Goal: Task Accomplishment & Management: Manage account settings

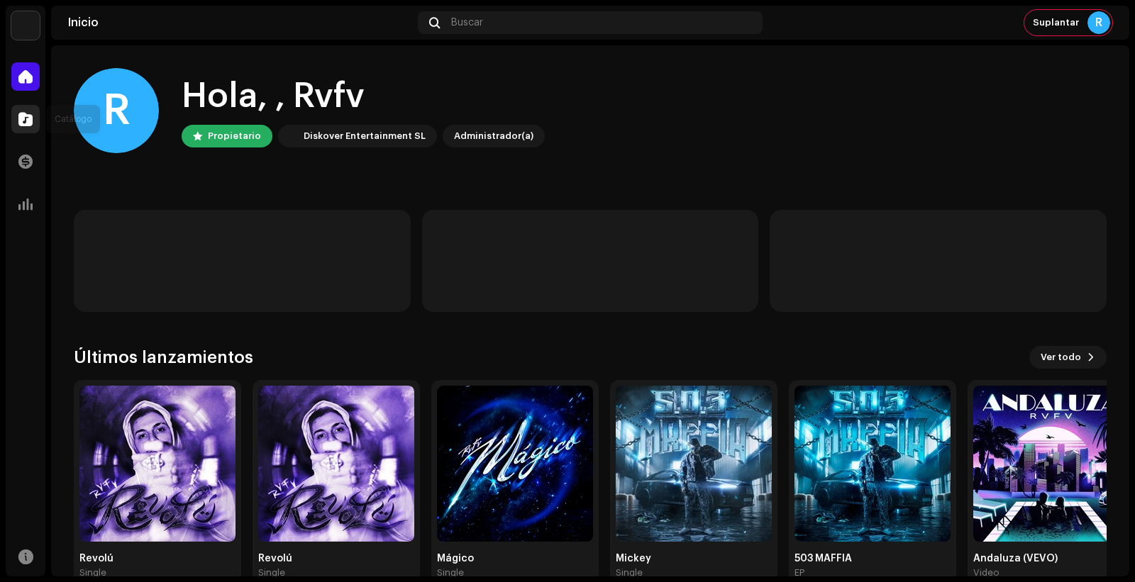
click at [18, 128] on div at bounding box center [25, 119] width 28 height 28
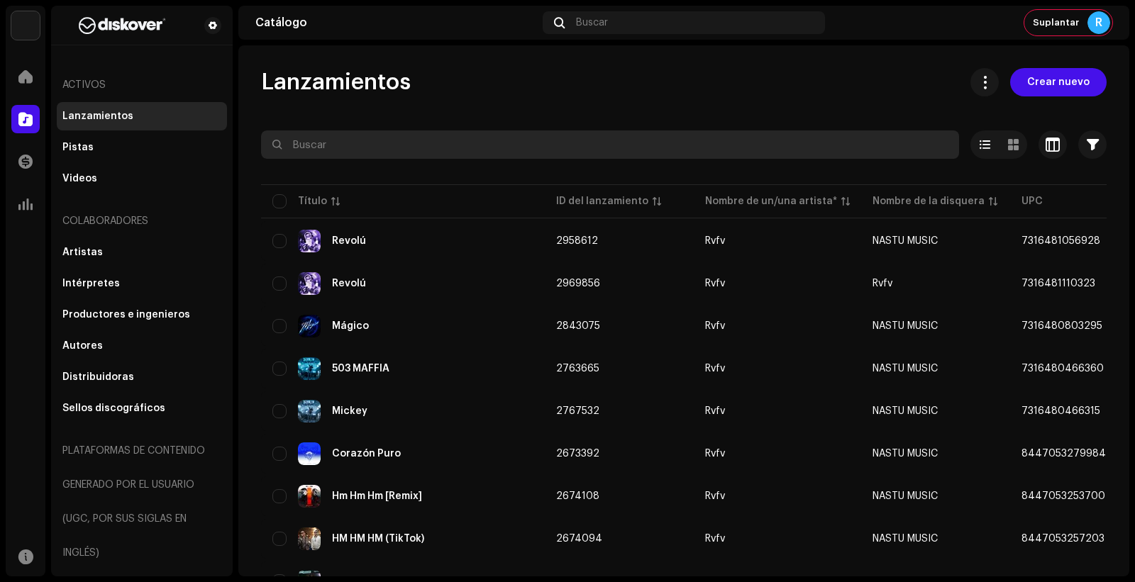
click at [336, 140] on input "text" at bounding box center [610, 144] width 698 height 28
paste input "8445162670128"
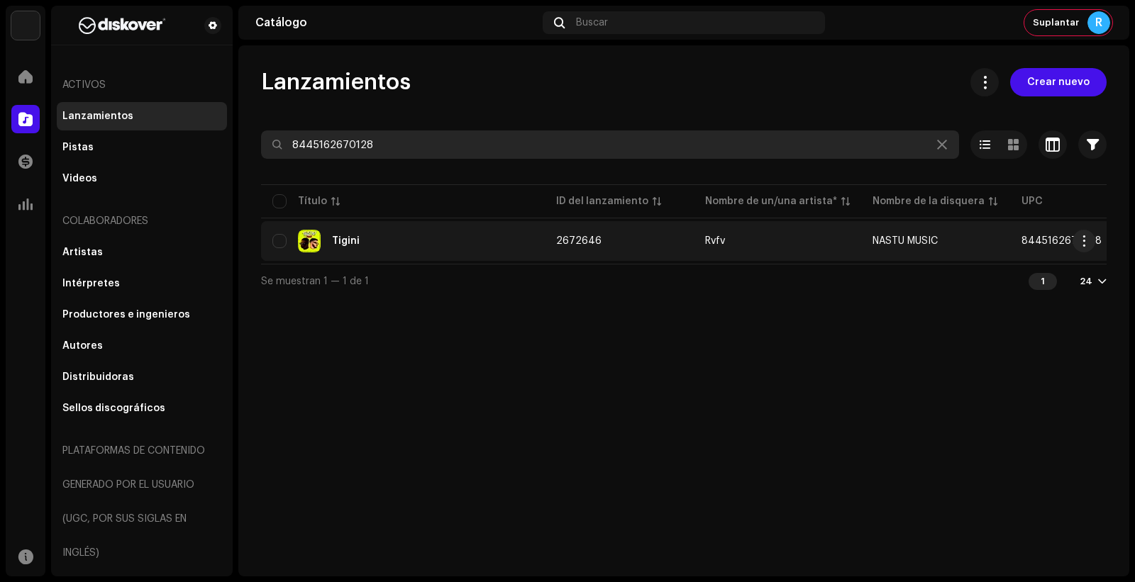
type input "8445162670128"
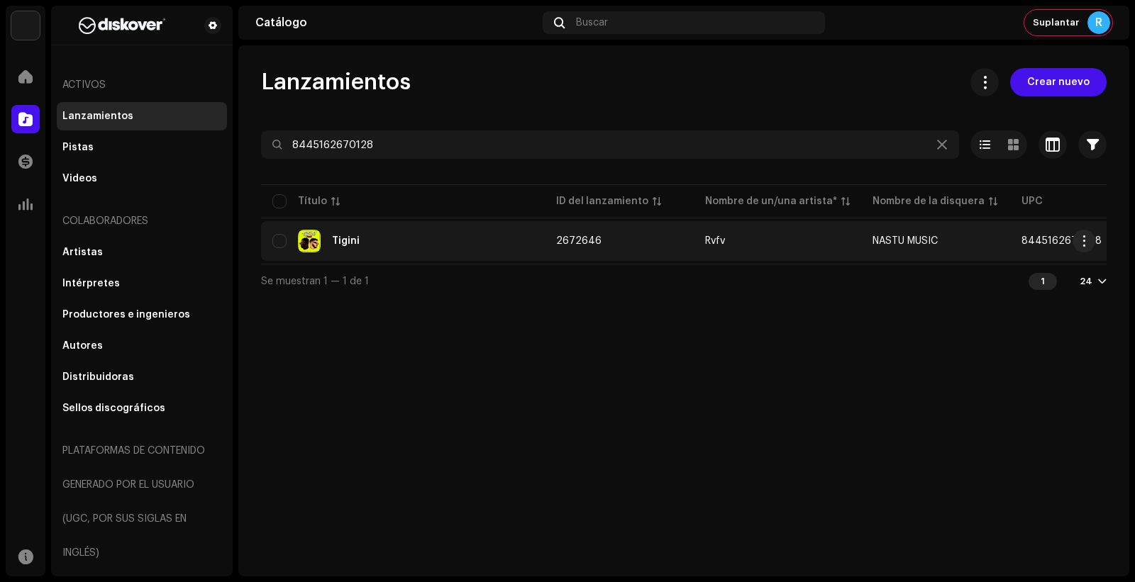
click at [368, 242] on div "Tigini" at bounding box center [402, 241] width 261 height 23
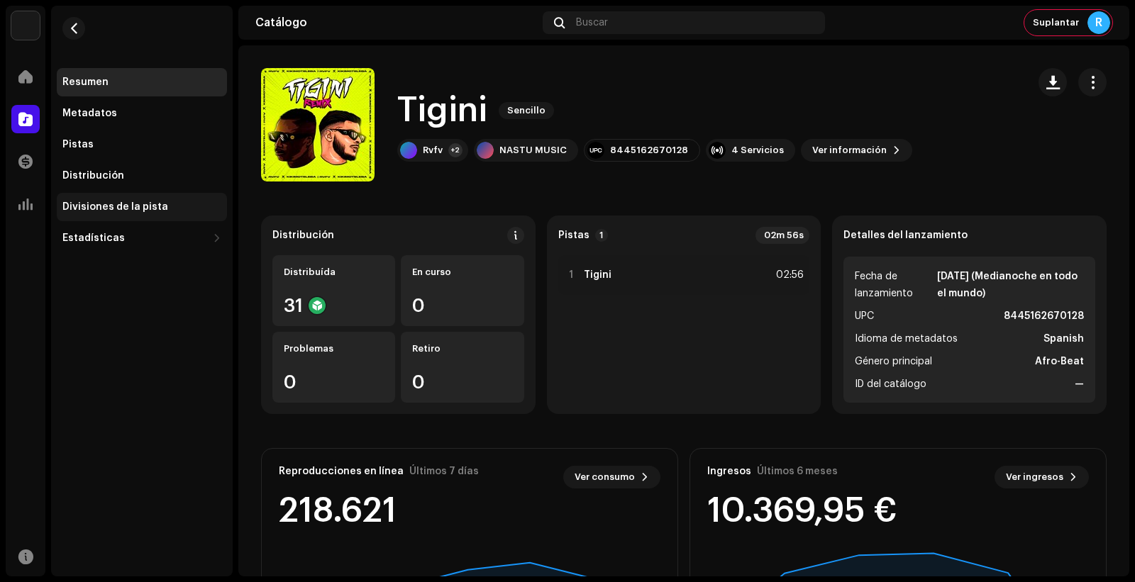
click at [157, 196] on div "Divisiones de la pista" at bounding box center [142, 207] width 170 height 28
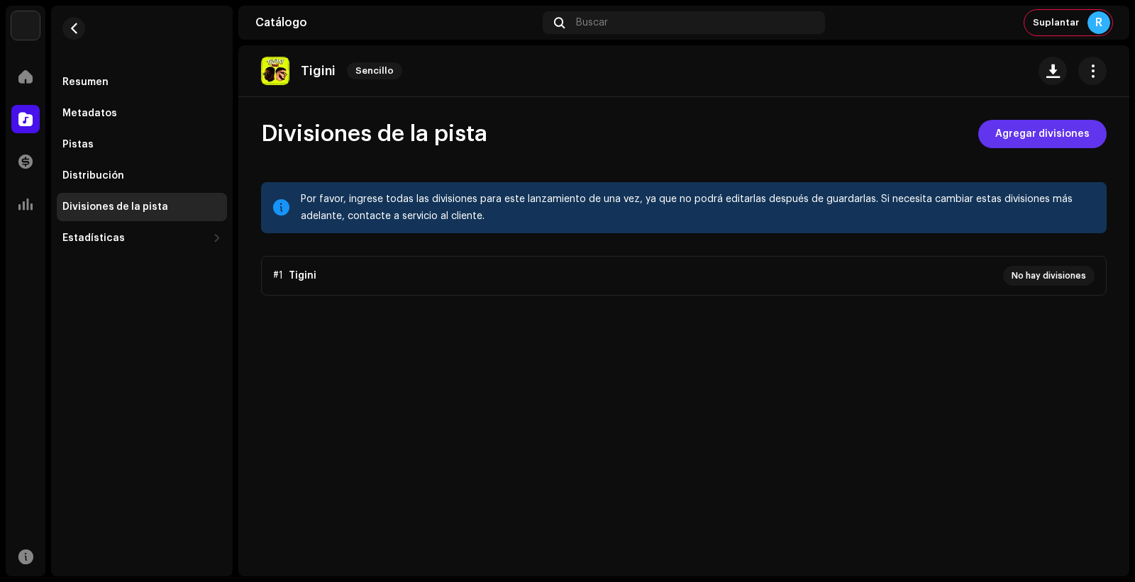
click at [1079, 144] on span "Agregar divisiones" at bounding box center [1042, 134] width 94 height 28
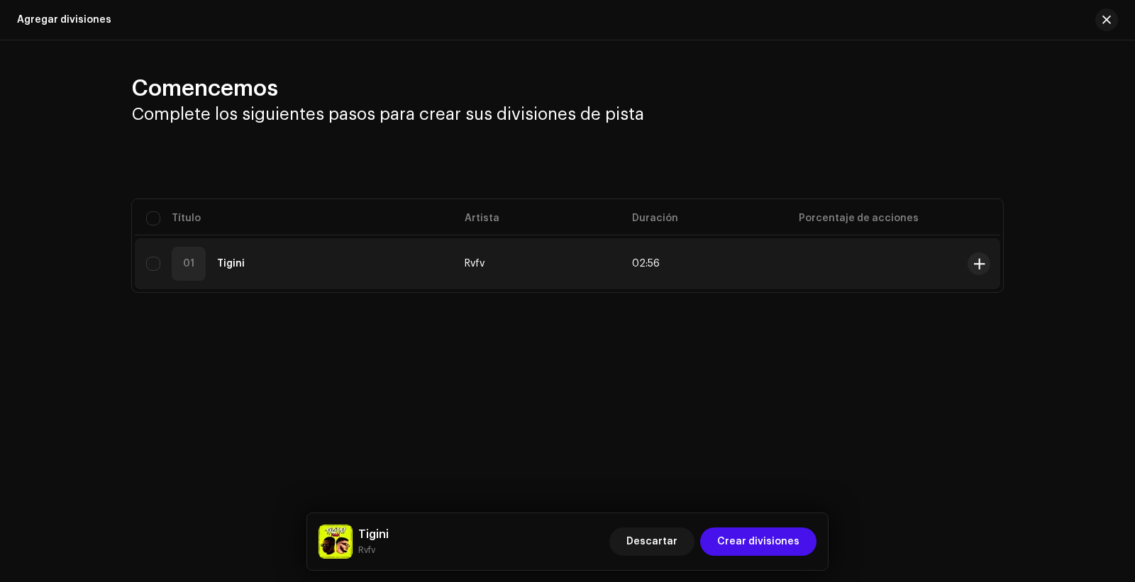
click at [348, 286] on td "01 Tigini" at bounding box center [294, 263] width 318 height 51
click at [150, 262] on input "checkbox" at bounding box center [153, 264] width 14 height 14
checkbox input "true"
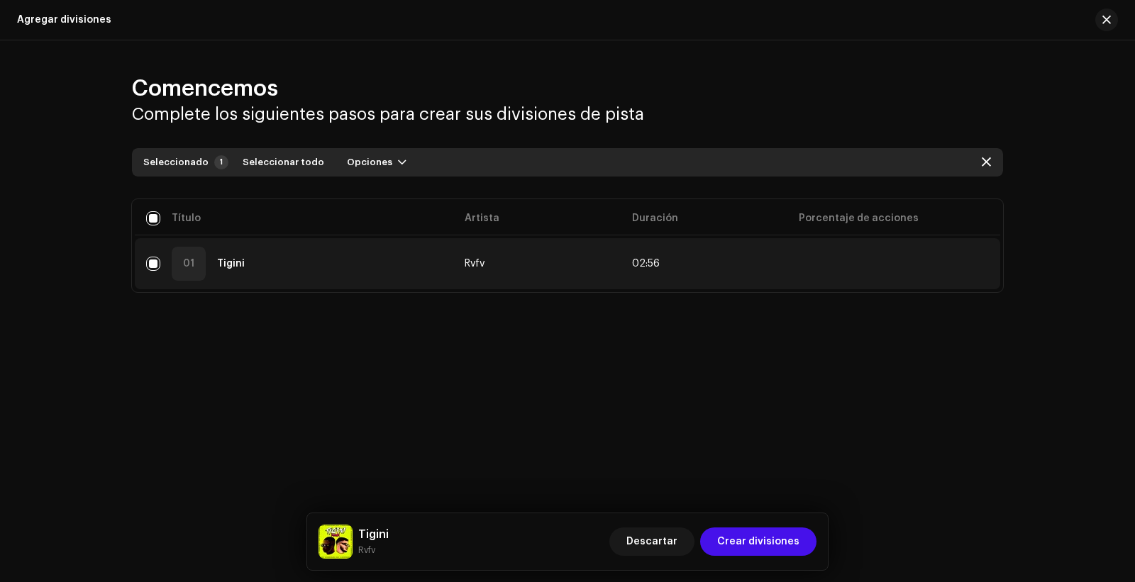
click at [923, 267] on td at bounding box center [874, 263] width 174 height 51
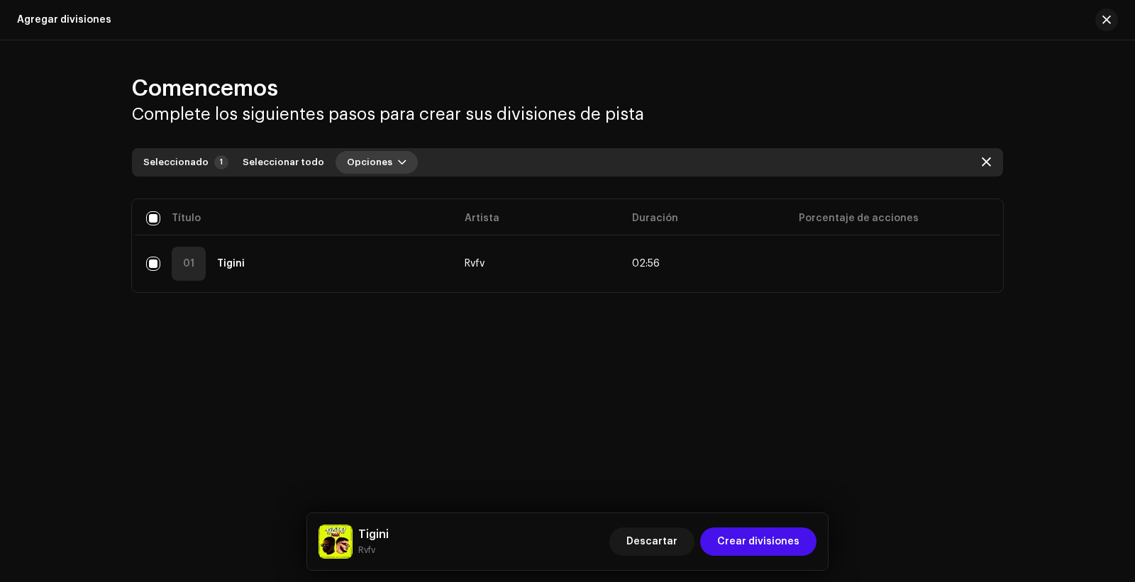
click at [360, 166] on span "Opciones" at bounding box center [369, 162] width 45 height 28
click at [370, 184] on div "Agregar divisiones" at bounding box center [401, 194] width 143 height 28
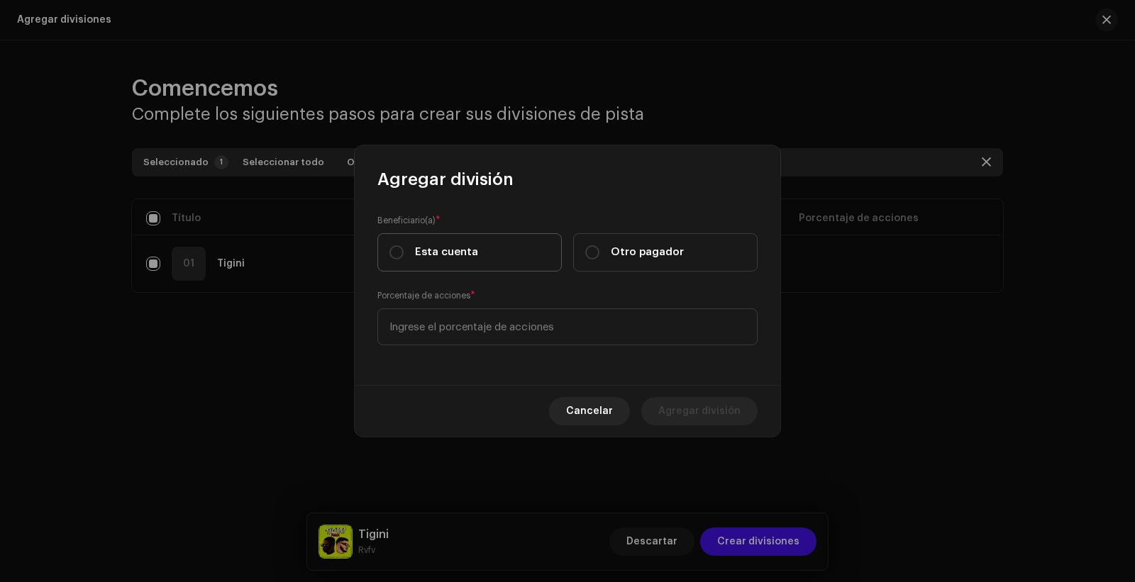
click at [460, 234] on label "Esta cuenta" at bounding box center [469, 252] width 184 height 38
click at [404, 245] on input "Esta cuenta" at bounding box center [396, 252] width 14 height 14
radio input "true"
click at [457, 316] on input at bounding box center [567, 327] width 380 height 37
type input "65,00"
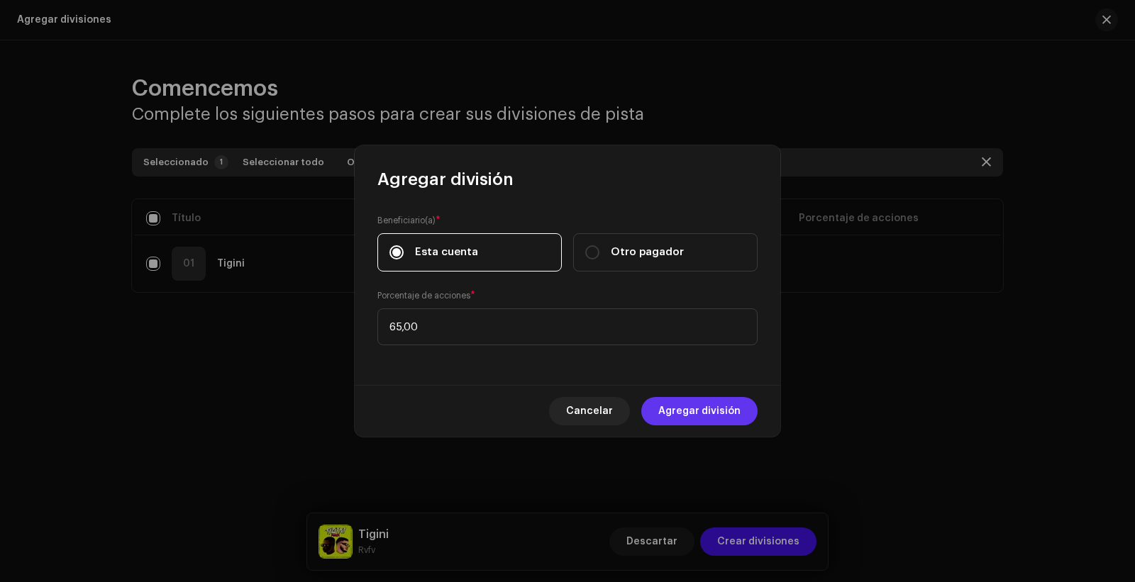
click at [685, 420] on span "Agregar división" at bounding box center [699, 411] width 82 height 28
checkbox input "false"
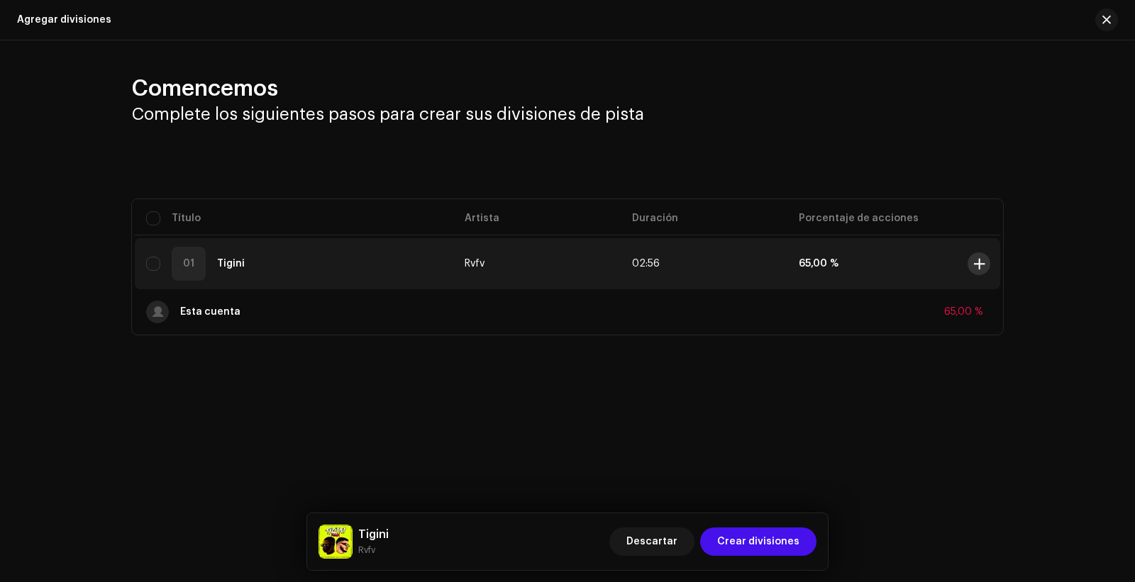
click at [977, 262] on span at bounding box center [979, 263] width 11 height 11
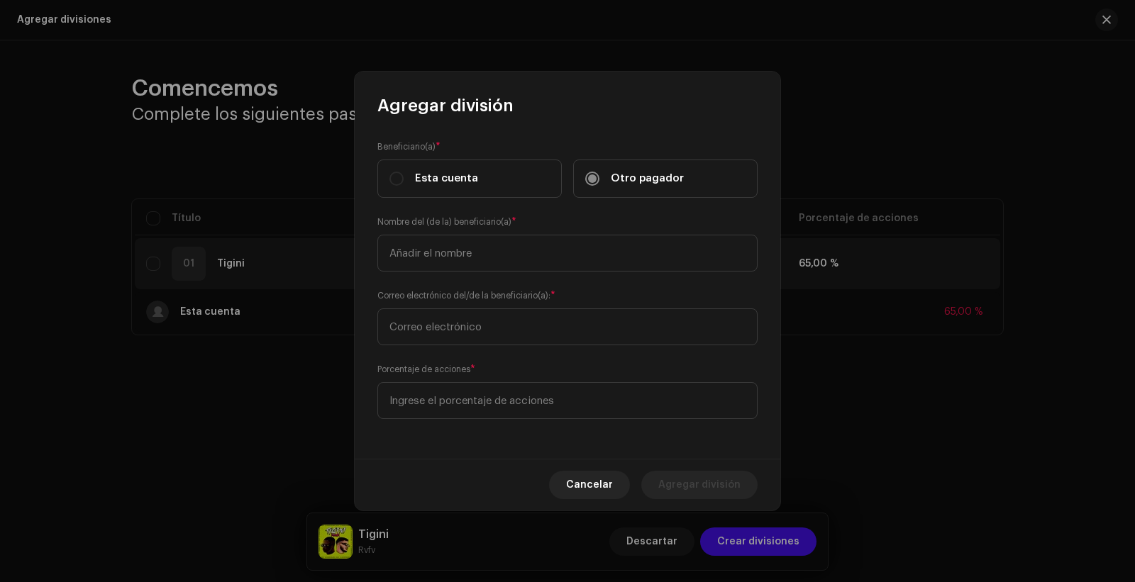
click at [482, 182] on label "Esta cuenta" at bounding box center [469, 179] width 184 height 38
click at [479, 258] on input "text" at bounding box center [567, 253] width 380 height 37
paste input "[PERSON_NAME]"
type input "[PERSON_NAME]"
click at [484, 333] on input "text" at bounding box center [567, 327] width 380 height 37
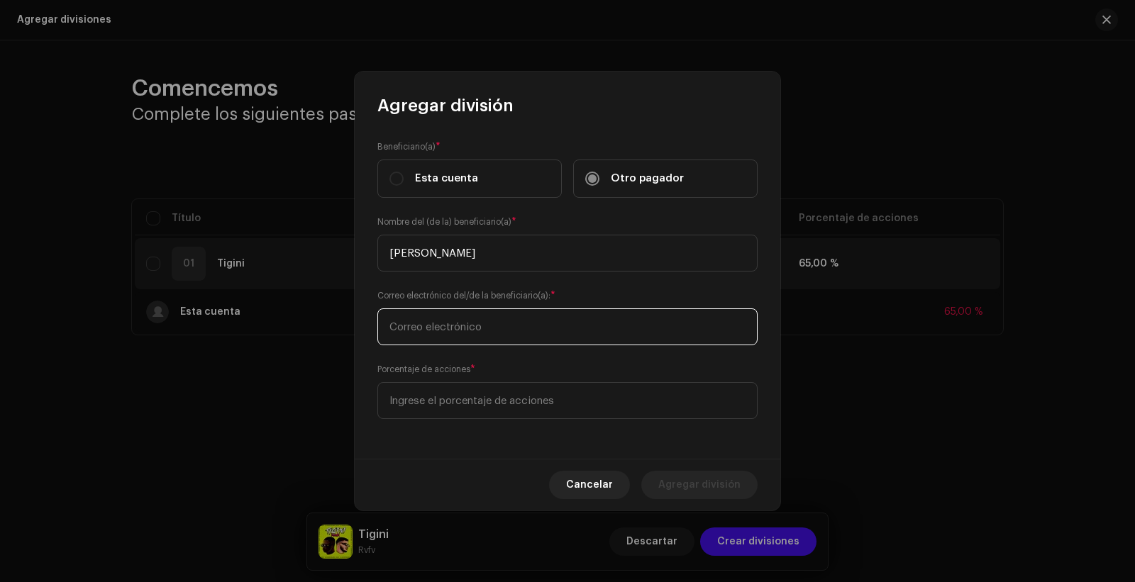
paste input "[PERSON_NAME] Te paso datos para crear la cuenta en el backoffice para pago roy…"
drag, startPoint x: 558, startPoint y: 329, endPoint x: 299, endPoint y: 326, distance: 258.9
click at [299, 326] on div "Agregar división Beneficiario(a) * Esta cuenta Otro pagador Nombre del (de la) …" at bounding box center [567, 291] width 1135 height 582
click at [448, 335] on input "[EMAIL_ADDRESS][DOMAIN_NAME]" at bounding box center [567, 327] width 380 height 37
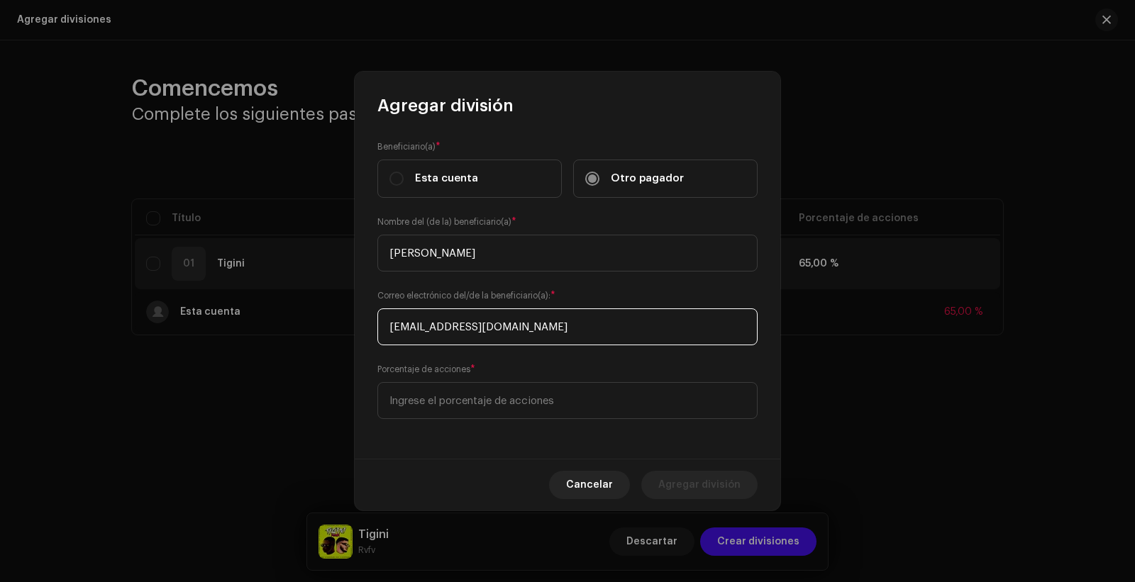
click at [448, 335] on input "[EMAIL_ADDRESS][DOMAIN_NAME]" at bounding box center [567, 327] width 380 height 37
type input "[EMAIL_ADDRESS][DOMAIN_NAME]"
click at [449, 389] on input at bounding box center [567, 400] width 380 height 37
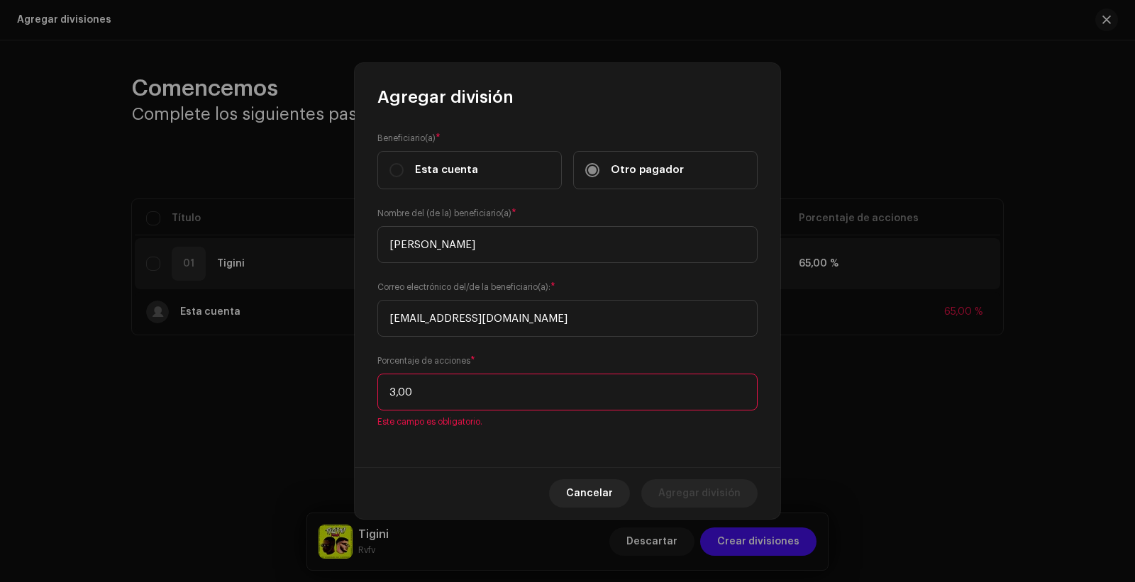
type input "35,00"
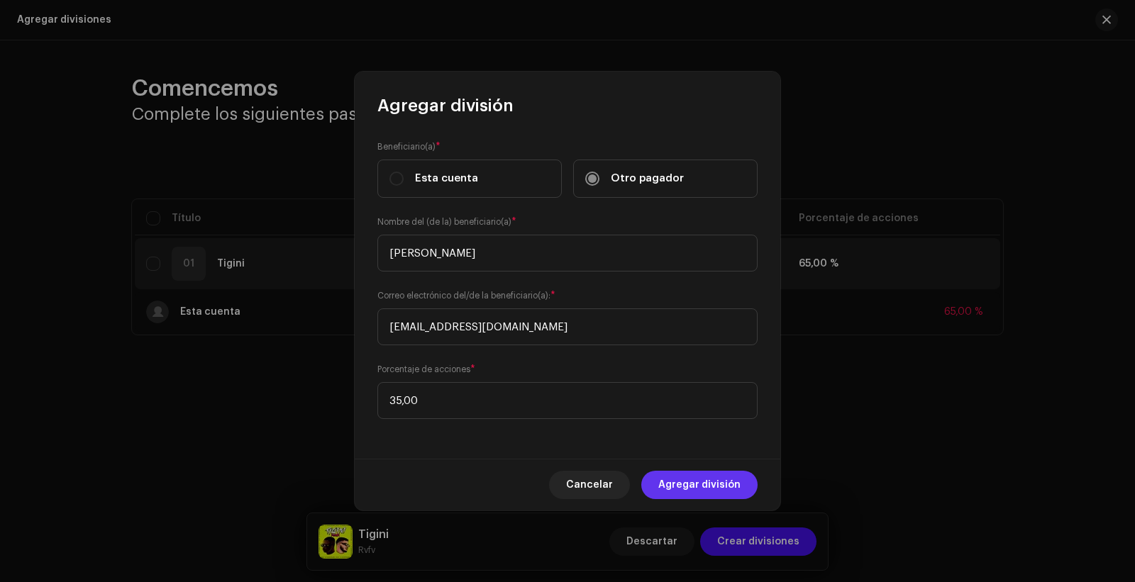
click at [670, 488] on span "Agregar división" at bounding box center [699, 485] width 82 height 28
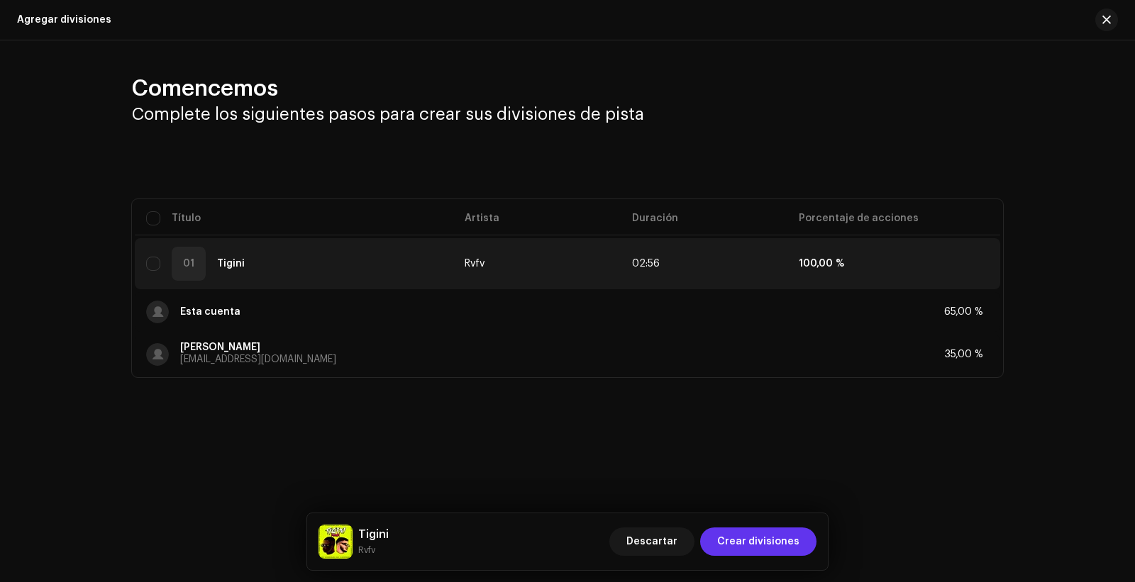
click at [752, 547] on span "Crear divisiones" at bounding box center [758, 542] width 82 height 28
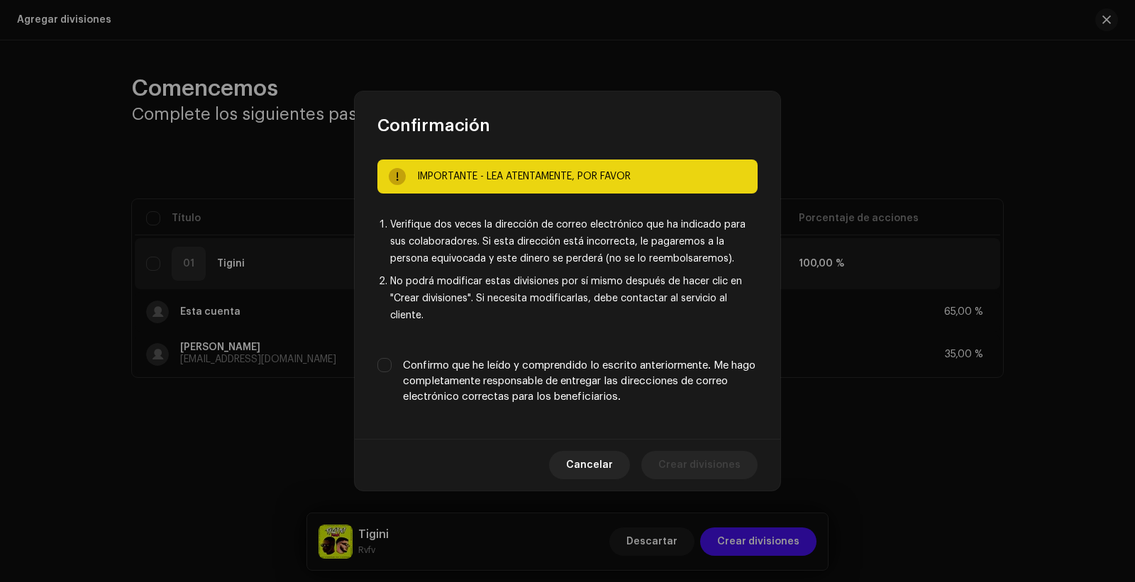
click at [572, 399] on label "Confirmo que he leído y comprendido lo escrito anteriormente. Me hago completam…" at bounding box center [580, 381] width 355 height 47
click at [391, 372] on input "Confirmo que he leído y comprendido lo escrito anteriormente. Me hago completam…" at bounding box center [384, 365] width 14 height 14
checkbox input "true"
click at [676, 460] on span "Crear divisiones" at bounding box center [699, 465] width 82 height 28
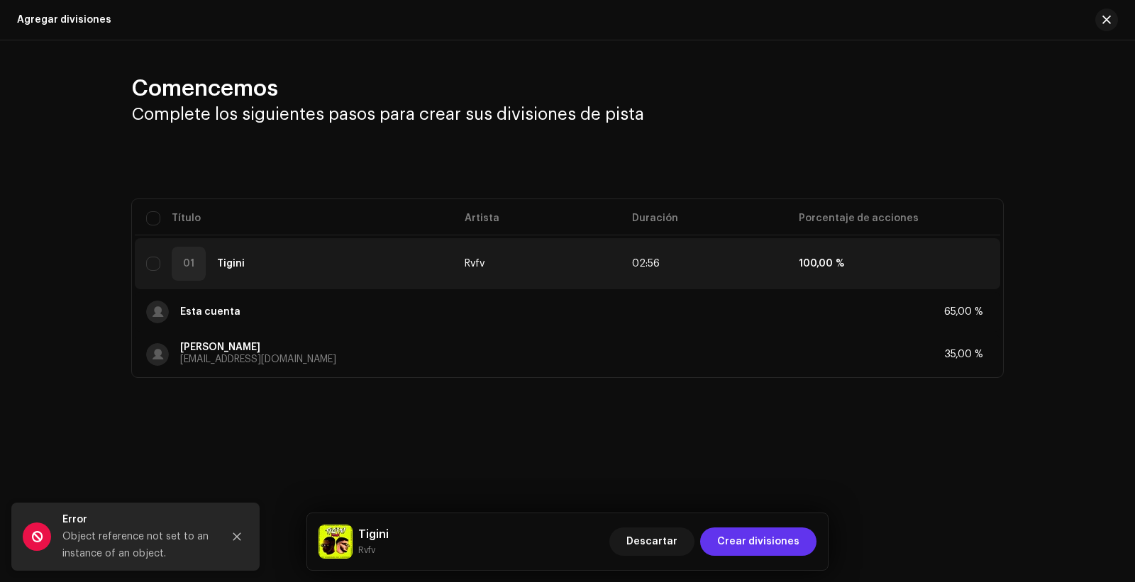
click at [747, 552] on span "Crear divisiones" at bounding box center [758, 542] width 82 height 28
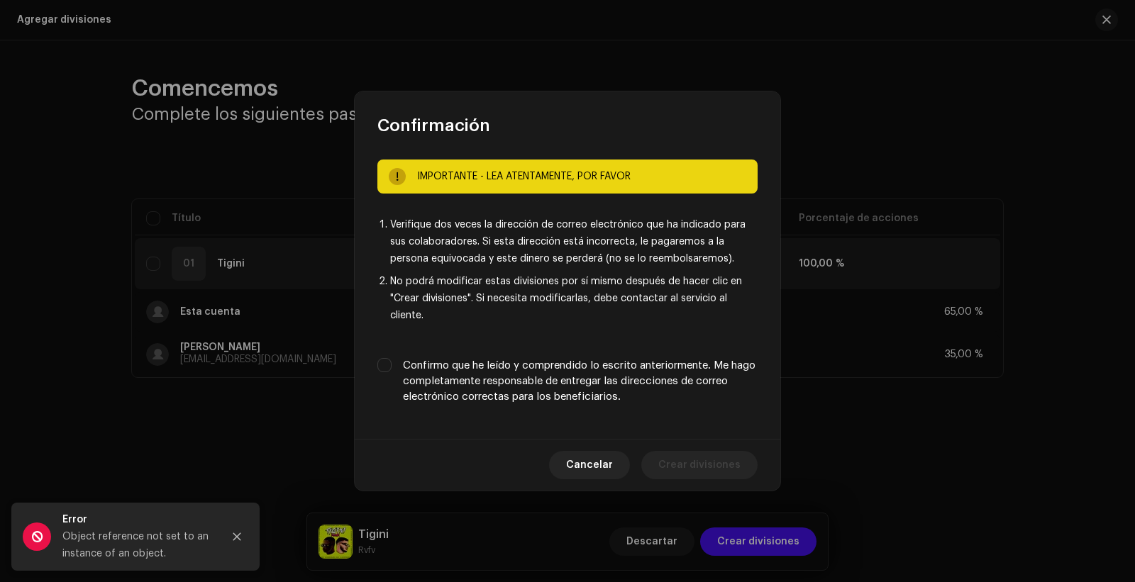
click at [624, 378] on label "Confirmo que he leído y comprendido lo escrito anteriormente. Me hago completam…" at bounding box center [580, 381] width 355 height 47
click at [391, 372] on input "Confirmo que he leído y comprendido lo escrito anteriormente. Me hago completam…" at bounding box center [384, 365] width 14 height 14
checkbox input "true"
click at [680, 456] on span "Crear divisiones" at bounding box center [699, 465] width 82 height 28
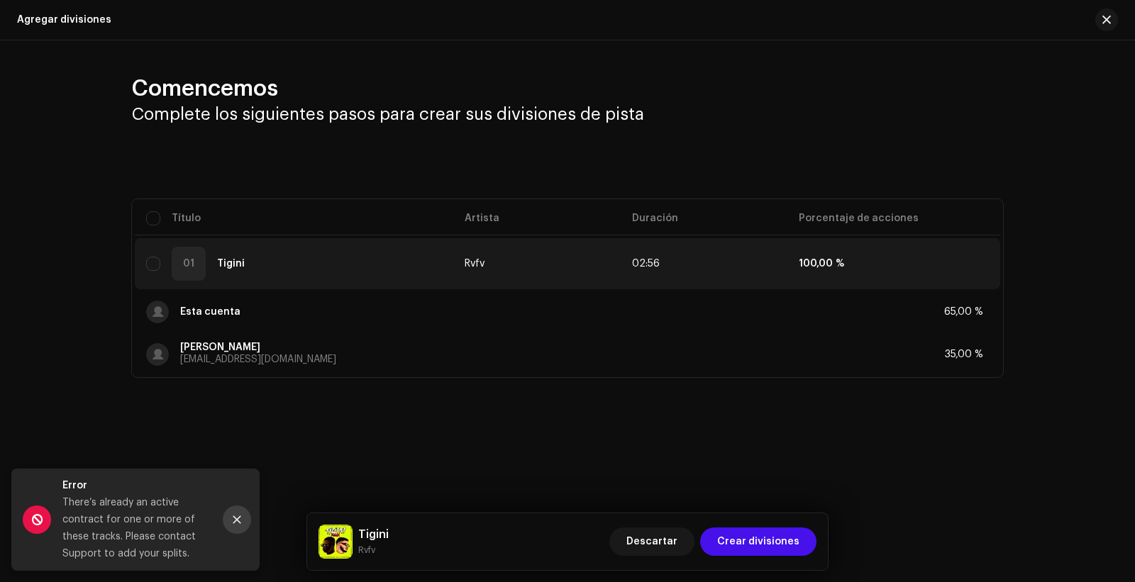
click at [236, 511] on button "Close" at bounding box center [237, 520] width 28 height 28
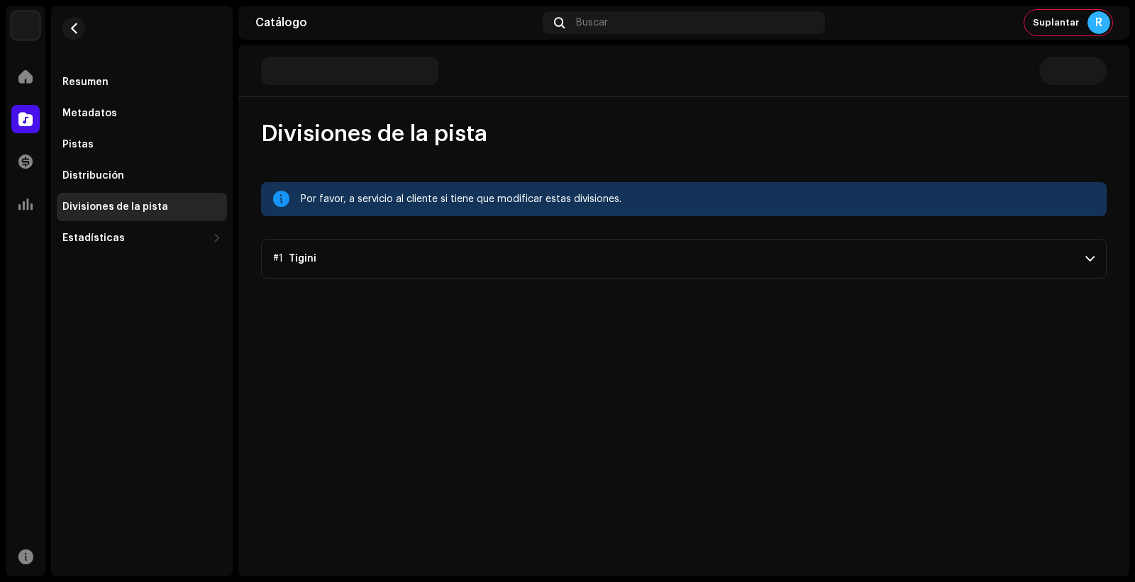
click at [845, 256] on p-accordion-header "#1 Tigini" at bounding box center [683, 259] width 845 height 40
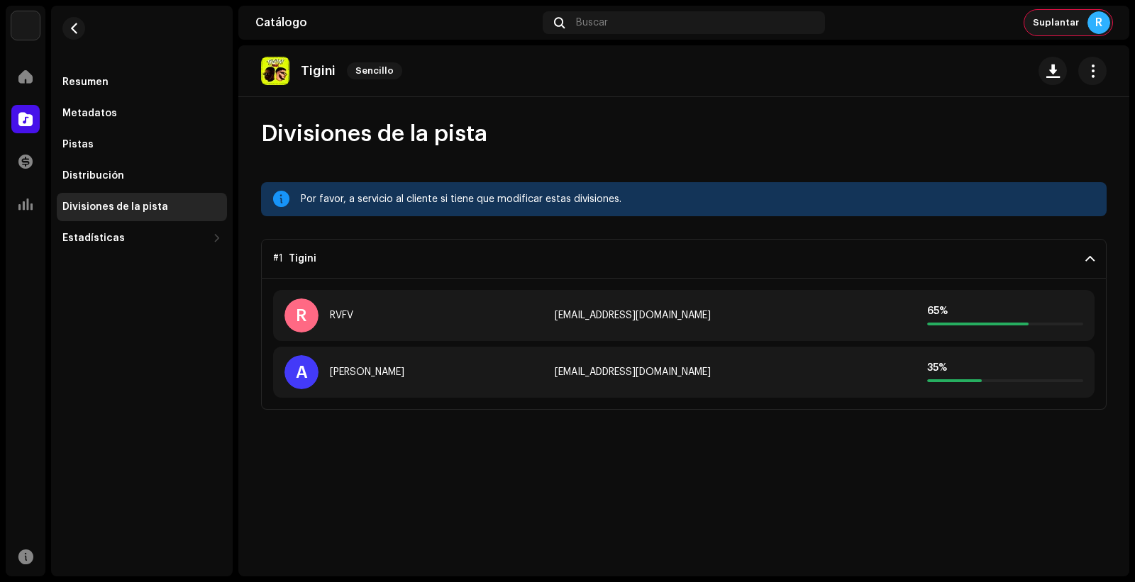
click at [1053, 15] on div "Suplantar R" at bounding box center [1068, 23] width 88 height 26
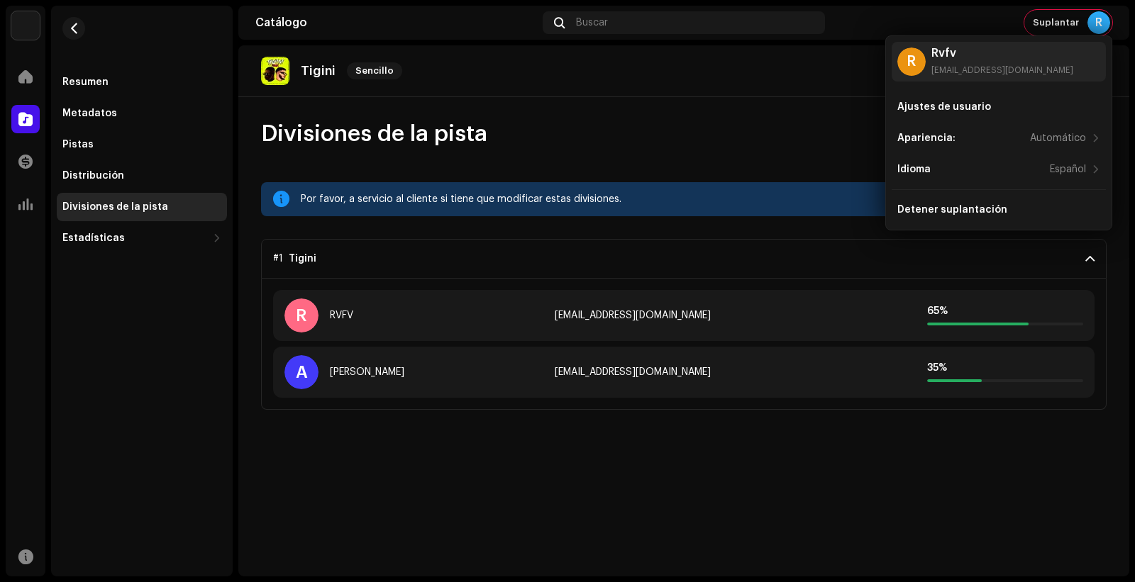
drag, startPoint x: 731, startPoint y: 370, endPoint x: 503, endPoint y: 371, distance: 227.7
click at [502, 371] on div "A Armelle Fourlon armelle.fourlon@fourlon-avocats.com 35 %" at bounding box center [683, 372] width 821 height 51
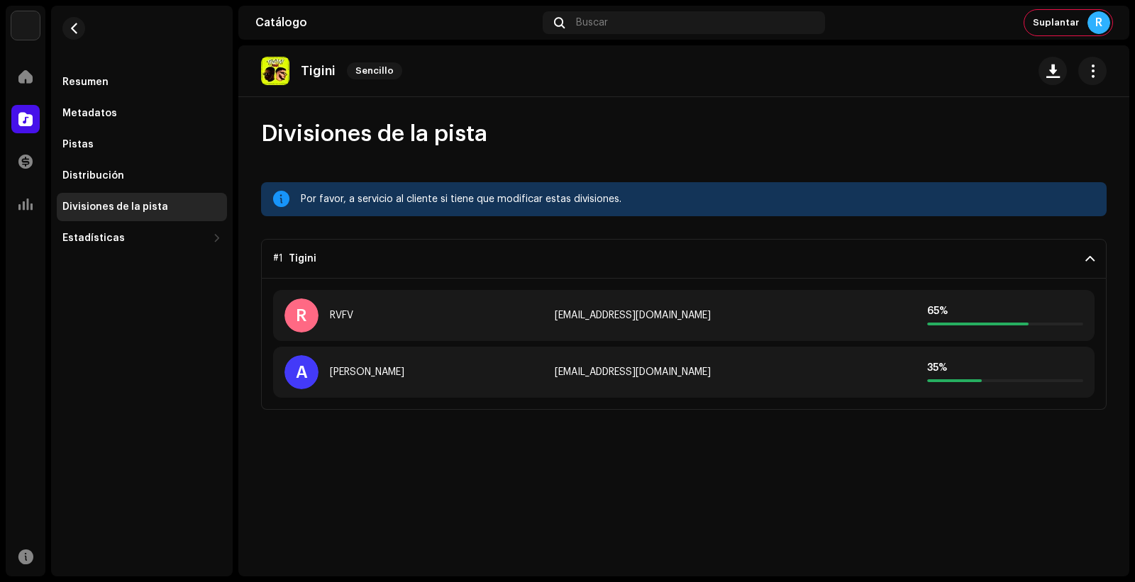
copy div "[EMAIL_ADDRESS][DOMAIN_NAME]"
click at [1038, 30] on div "Suplantar R" at bounding box center [1068, 23] width 88 height 26
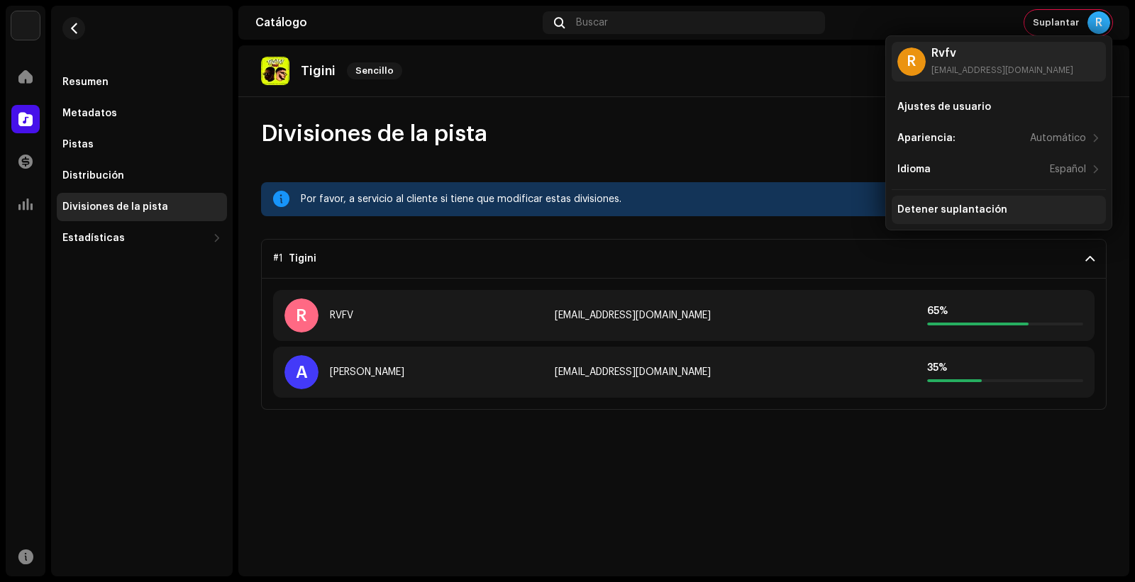
click at [967, 199] on div "Detener suplantación" at bounding box center [998, 210] width 214 height 28
